Goal: Check status

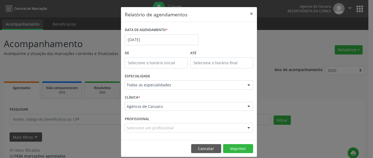
select select "7"
click at [148, 39] on input "[DATE]" at bounding box center [162, 39] width 74 height 11
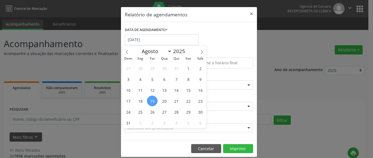
click at [153, 100] on span "19" at bounding box center [152, 101] width 11 height 11
type input "[DATE]"
click at [153, 100] on span "19" at bounding box center [152, 101] width 11 height 11
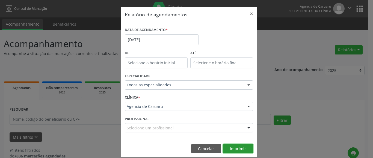
click at [239, 149] on button "Imprimir" at bounding box center [238, 148] width 30 height 9
click at [248, 12] on button "×" at bounding box center [251, 13] width 11 height 13
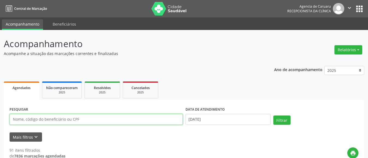
click at [31, 118] on input "text" at bounding box center [96, 119] width 173 height 11
paste input "[PERSON_NAME]"
type input "[PERSON_NAME]"
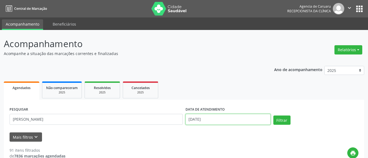
click at [219, 121] on input "[DATE]" at bounding box center [228, 119] width 85 height 11
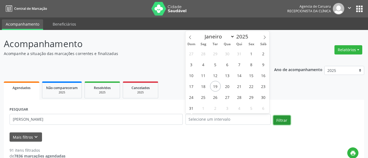
click at [282, 121] on button "Filtrar" at bounding box center [281, 120] width 17 height 9
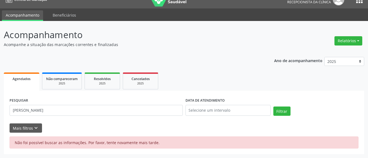
scroll to position [9, 0]
click at [282, 110] on button "Filtrar" at bounding box center [281, 111] width 17 height 9
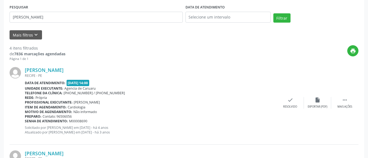
scroll to position [0, 0]
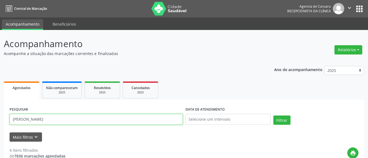
click at [58, 121] on input "[PERSON_NAME]" at bounding box center [96, 119] width 173 height 11
type input "o"
paste input "[PERSON_NAME]"
type input "[PERSON_NAME]"
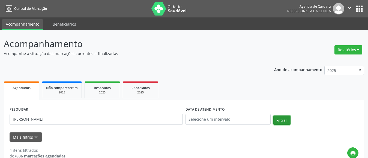
click at [285, 118] on button "Filtrar" at bounding box center [281, 120] width 17 height 9
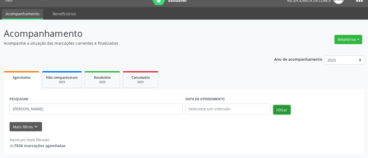
click at [281, 111] on button "Filtrar" at bounding box center [281, 109] width 17 height 9
click at [279, 111] on button "Filtrar" at bounding box center [281, 109] width 17 height 9
